Goal: Transaction & Acquisition: Book appointment/travel/reservation

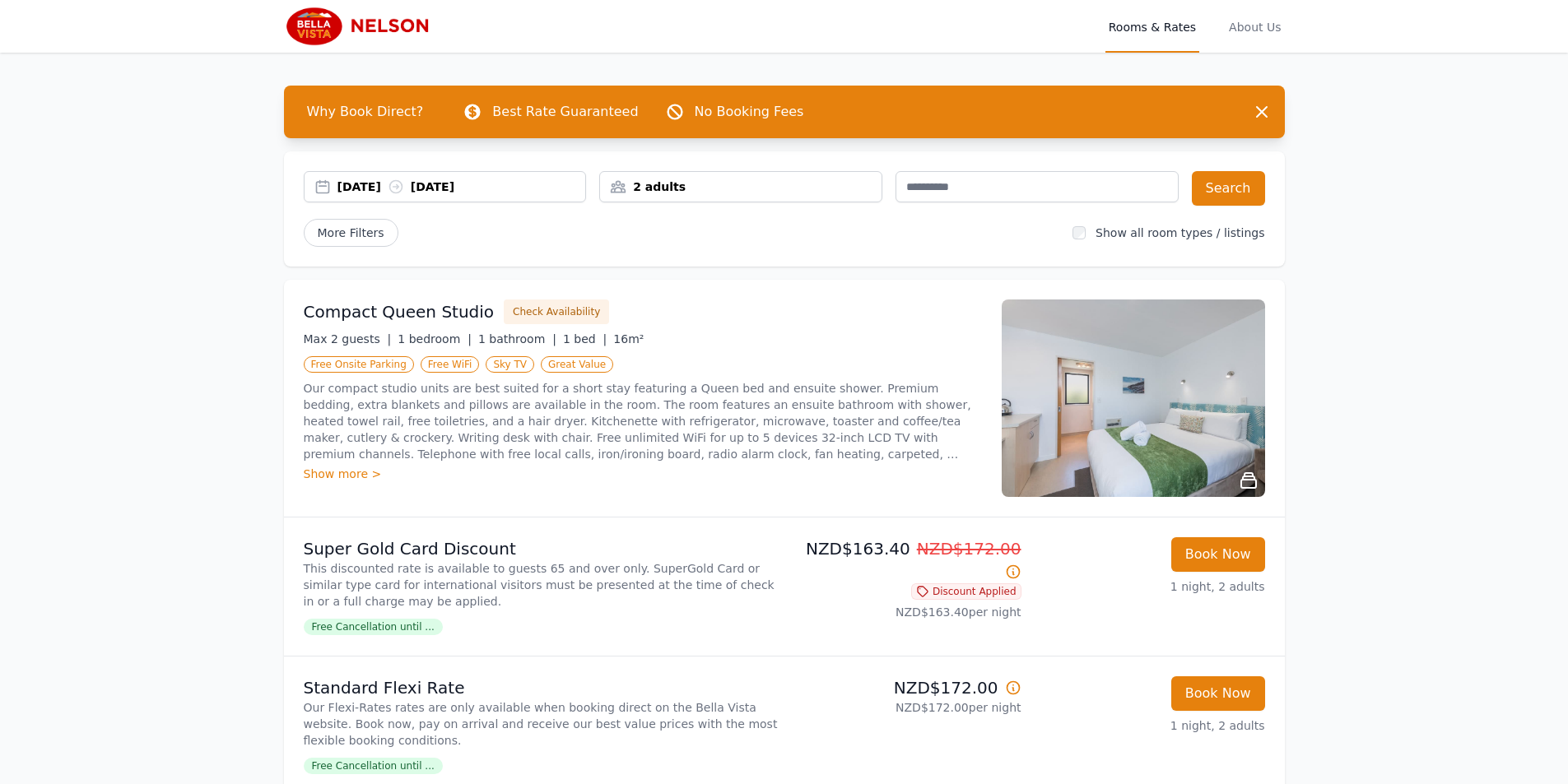
click at [360, 170] on div "[DATE] [DATE] 2 adults Search More Filters Show all room types / listings" at bounding box center [784, 209] width 1001 height 115
click at [391, 178] on div "[DATE] [DATE]" at bounding box center [445, 186] width 283 height 31
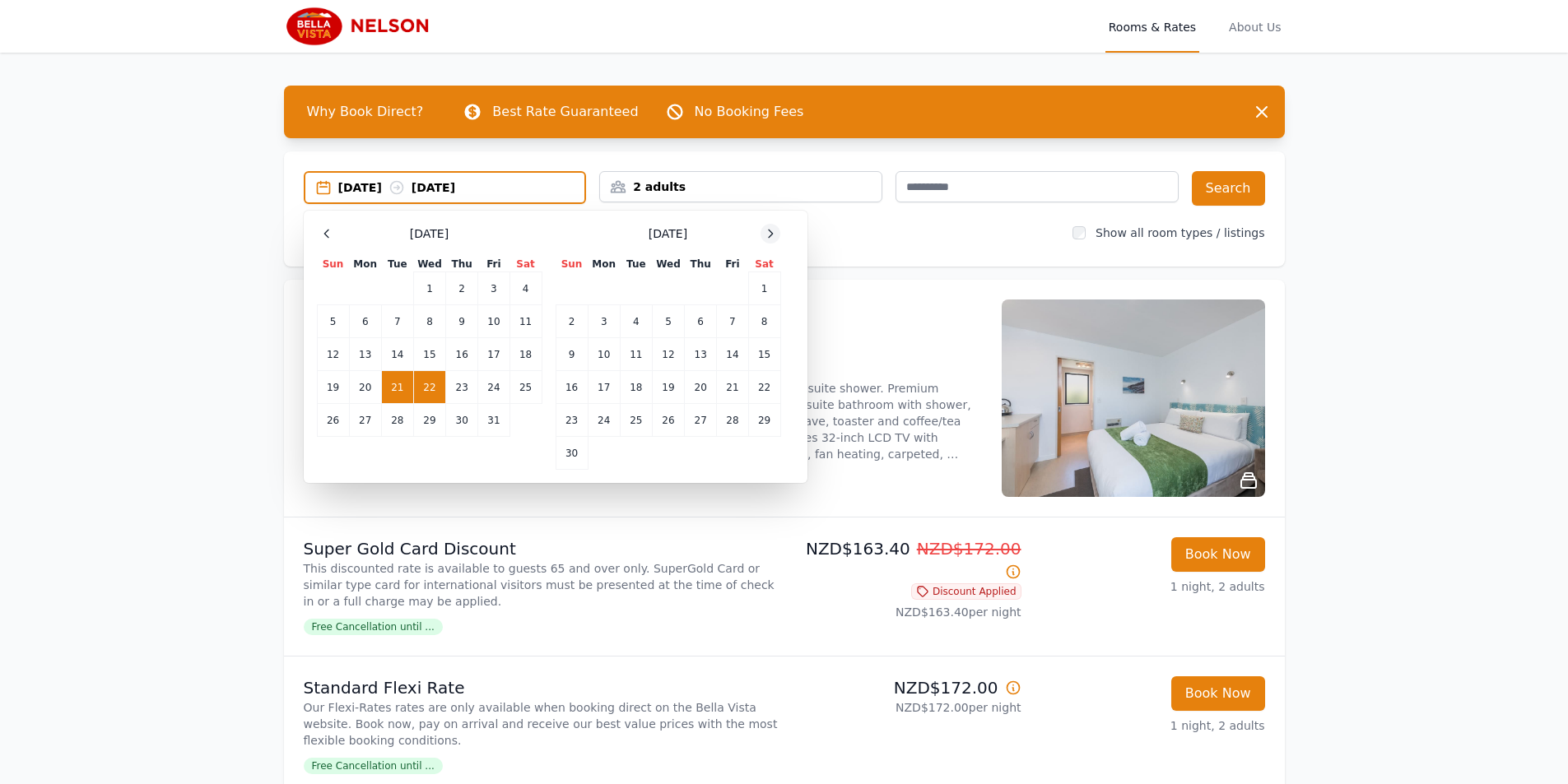
click at [769, 236] on icon at bounding box center [771, 234] width 14 height 14
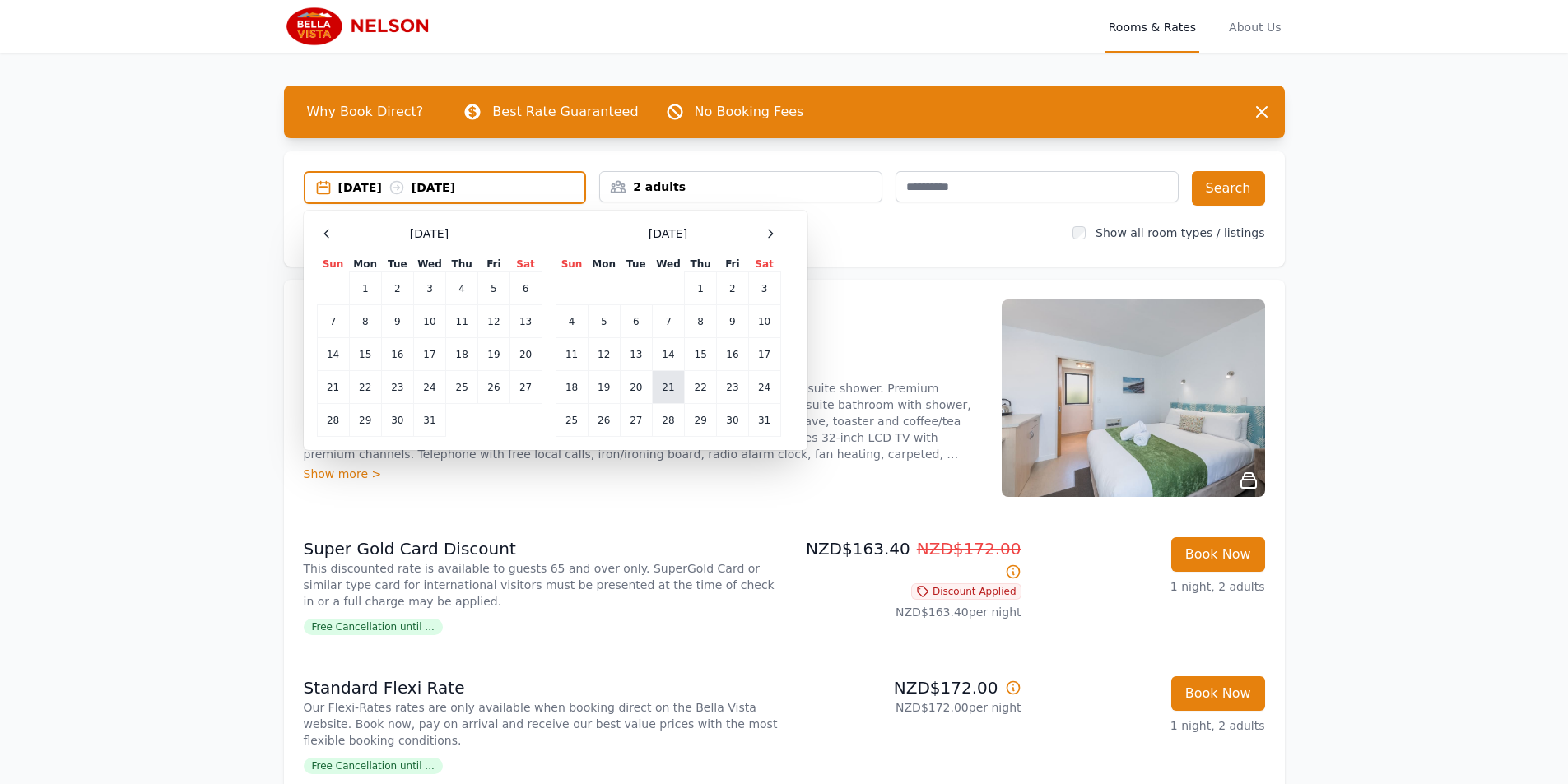
click at [658, 393] on td "21" at bounding box center [668, 387] width 32 height 33
click at [693, 384] on td "22" at bounding box center [701, 387] width 32 height 33
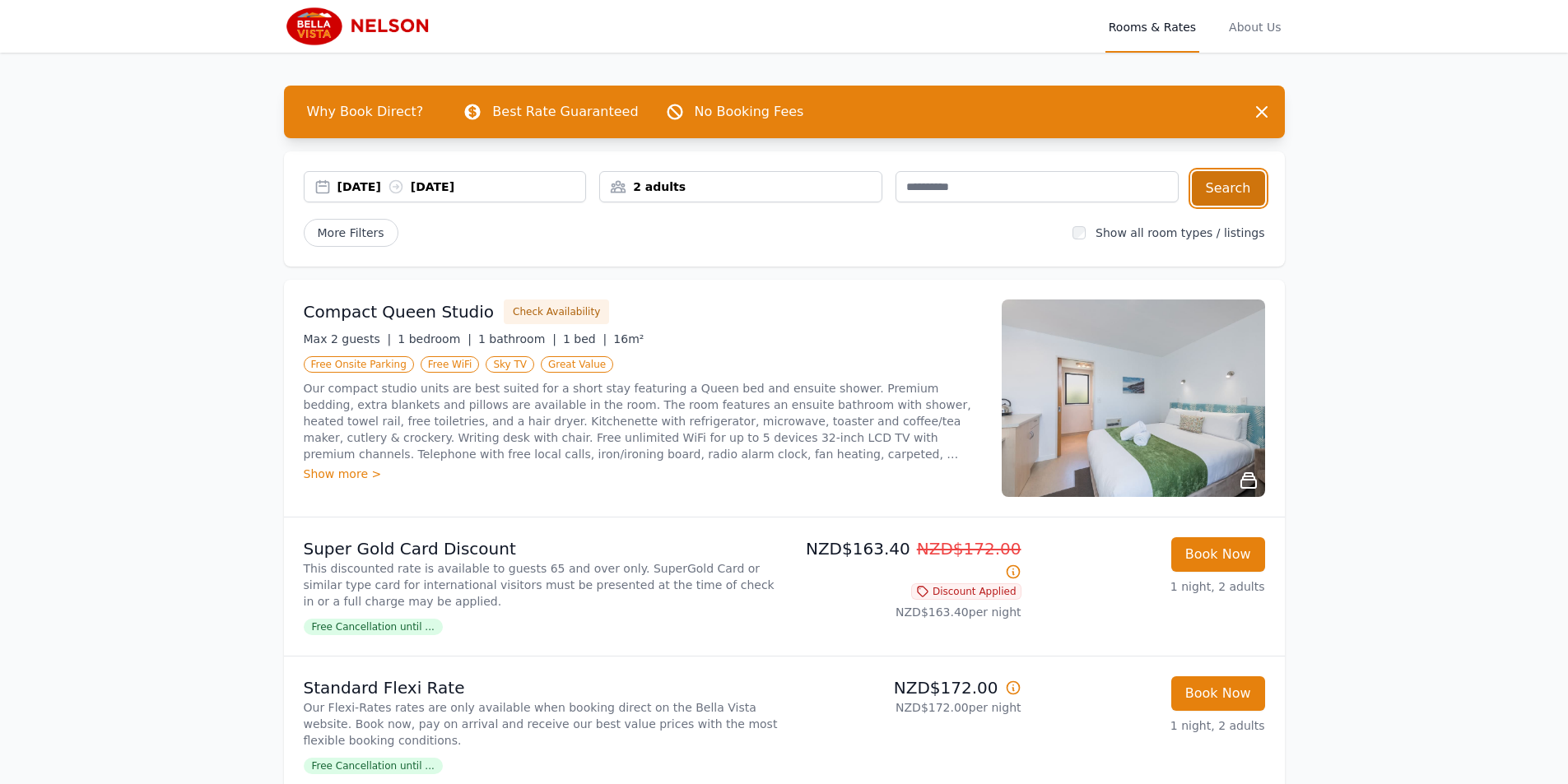
click at [1240, 187] on button "Search" at bounding box center [1229, 188] width 74 height 35
click at [341, 182] on div "[DATE] [DATE]" at bounding box center [462, 186] width 249 height 16
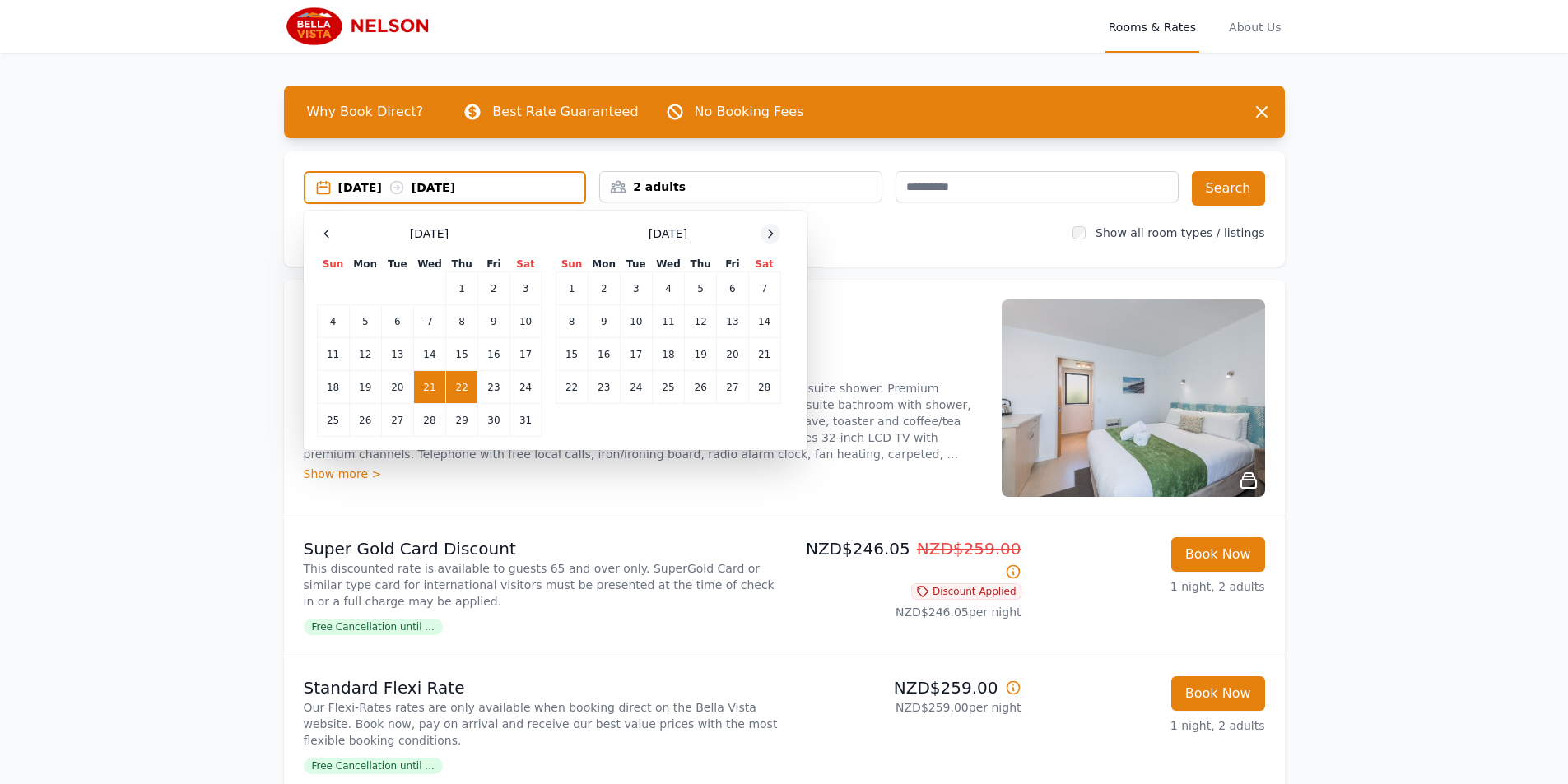
click at [772, 233] on icon at bounding box center [771, 234] width 14 height 14
click at [673, 363] on td "15" at bounding box center [668, 354] width 32 height 33
click at [693, 361] on td "16" at bounding box center [701, 354] width 32 height 33
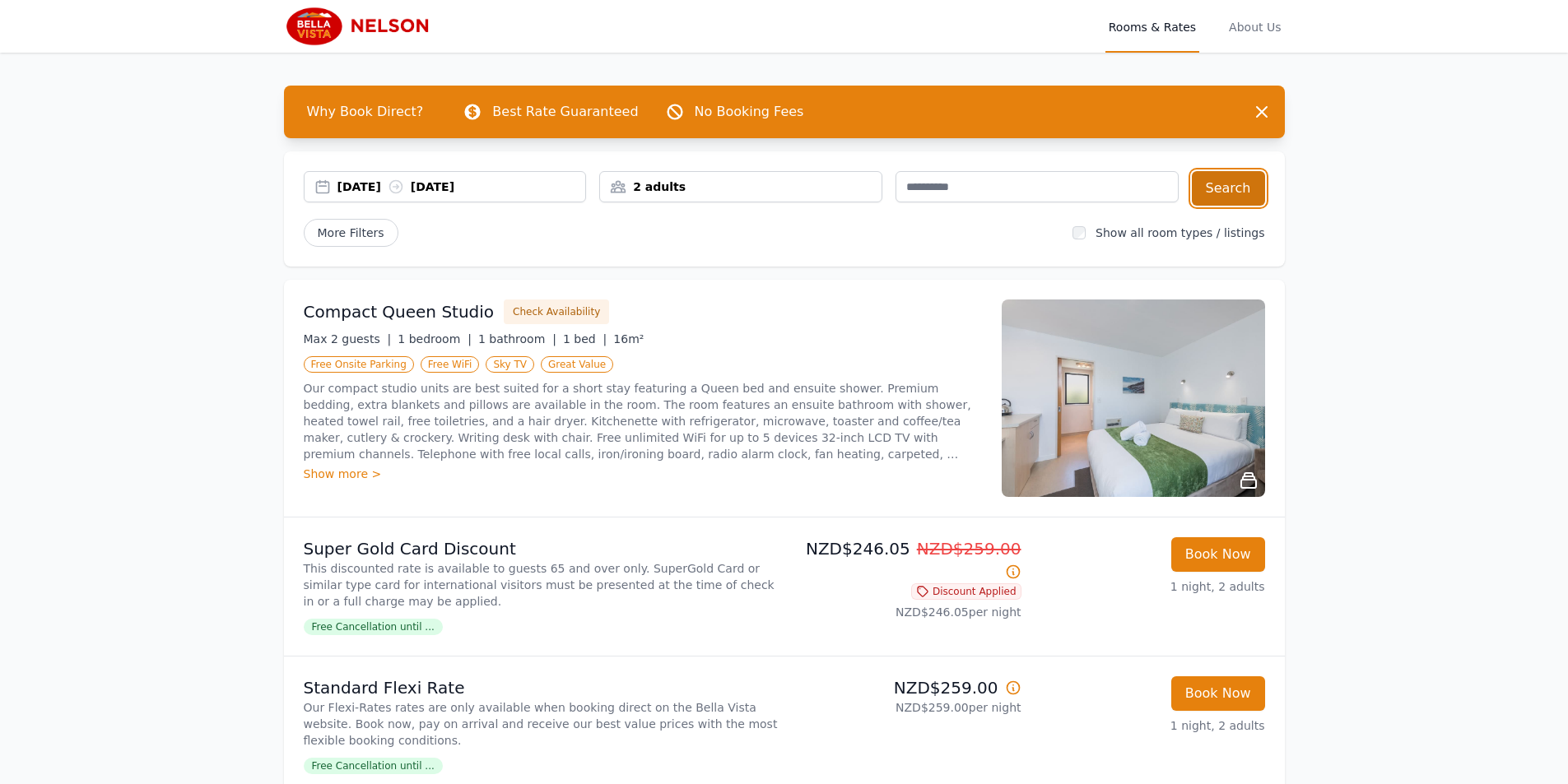
click at [1233, 182] on button "Search" at bounding box center [1229, 188] width 74 height 35
